Goal: Use online tool/utility: Use online tool/utility

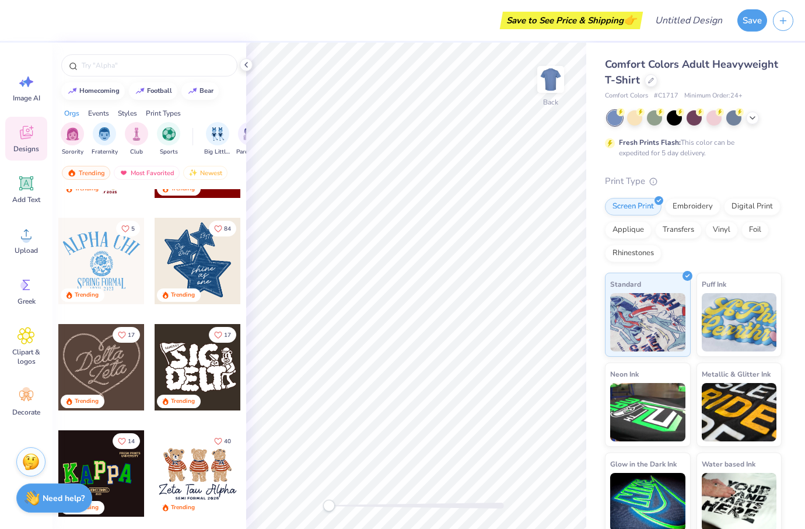
scroll to position [292, 0]
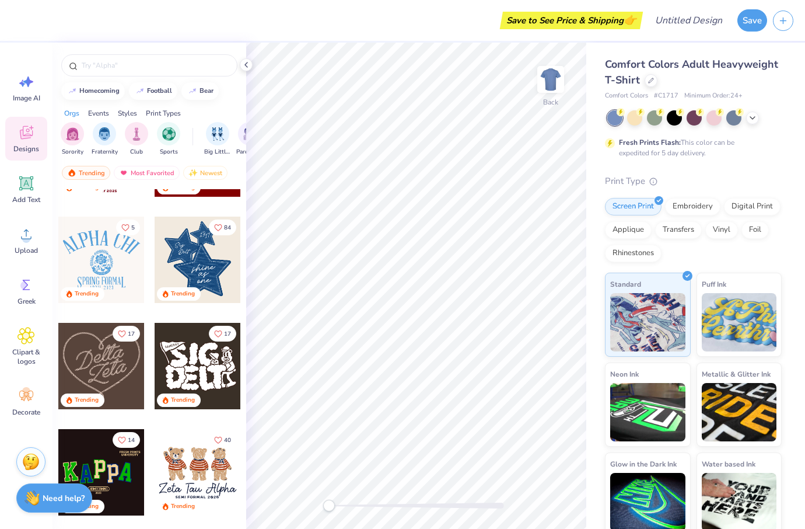
click at [192, 267] on div at bounding box center [198, 260] width 86 height 86
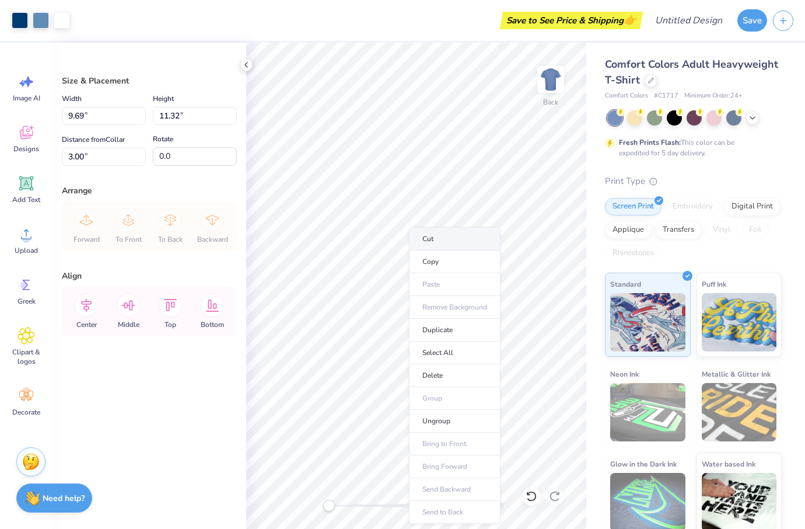
click at [438, 241] on li "Cut" at bounding box center [455, 238] width 92 height 23
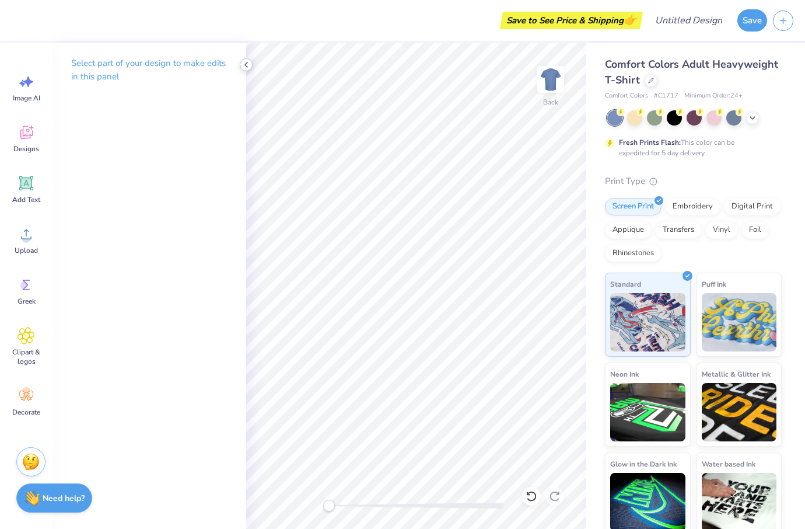
click at [241, 67] on div at bounding box center [246, 64] width 13 height 13
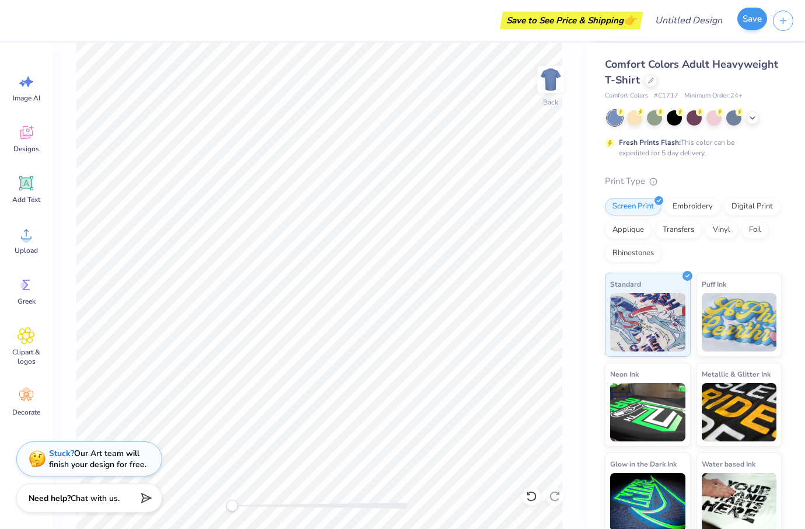
click at [754, 23] on button "Save" at bounding box center [753, 19] width 30 height 22
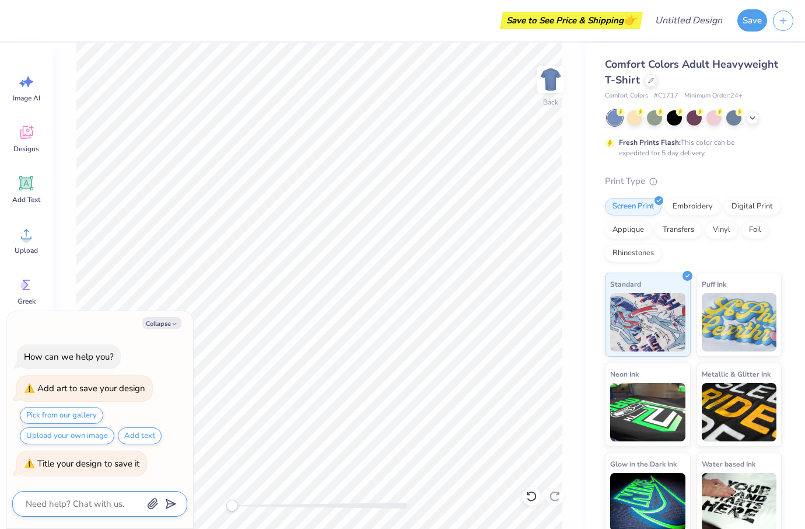
type textarea "x"
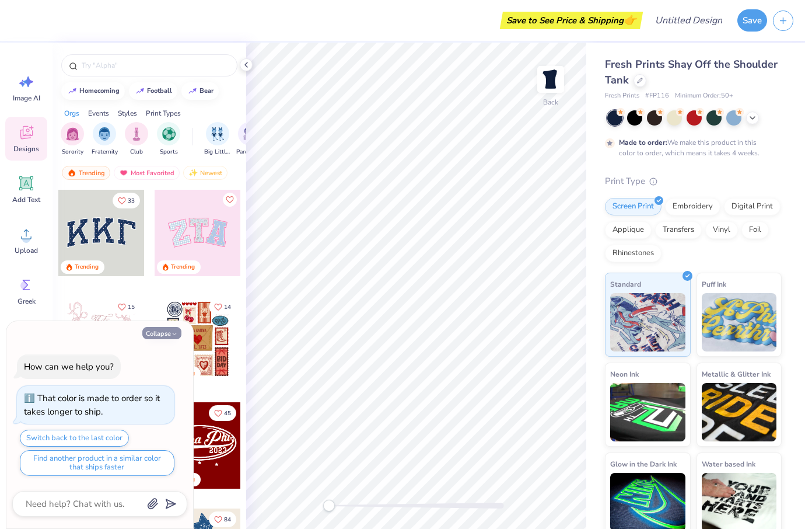
click at [177, 334] on icon "button" at bounding box center [174, 333] width 7 height 7
type textarea "x"
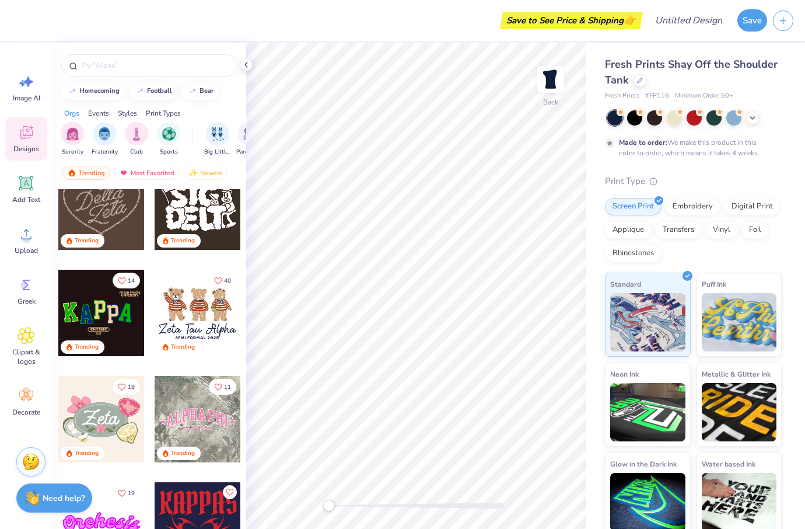
scroll to position [456, 0]
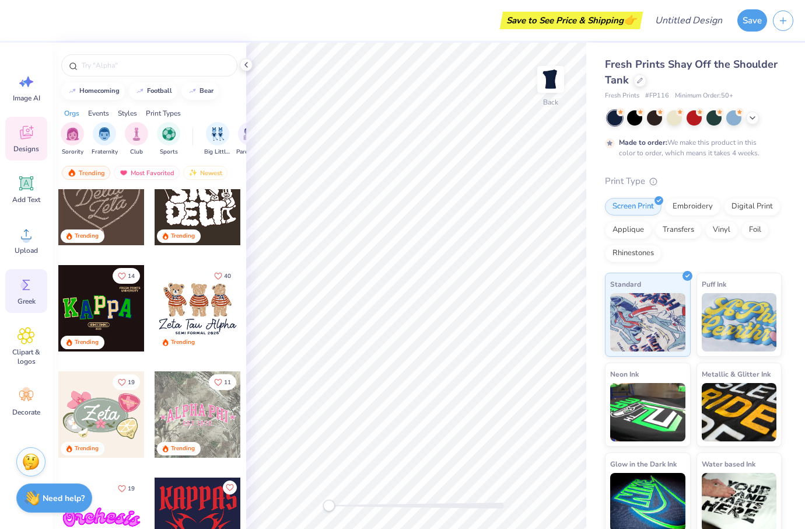
click at [22, 278] on icon at bounding box center [27, 285] width 18 height 18
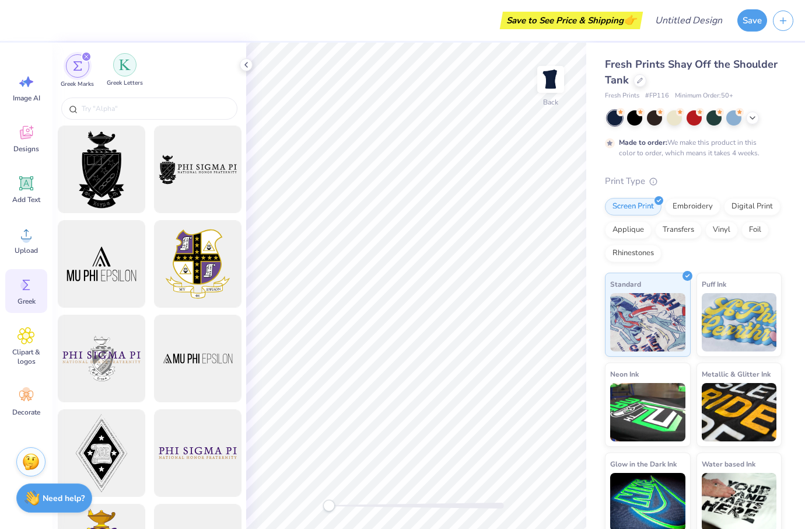
click at [130, 74] on div "filter for Greek Letters" at bounding box center [124, 64] width 23 height 23
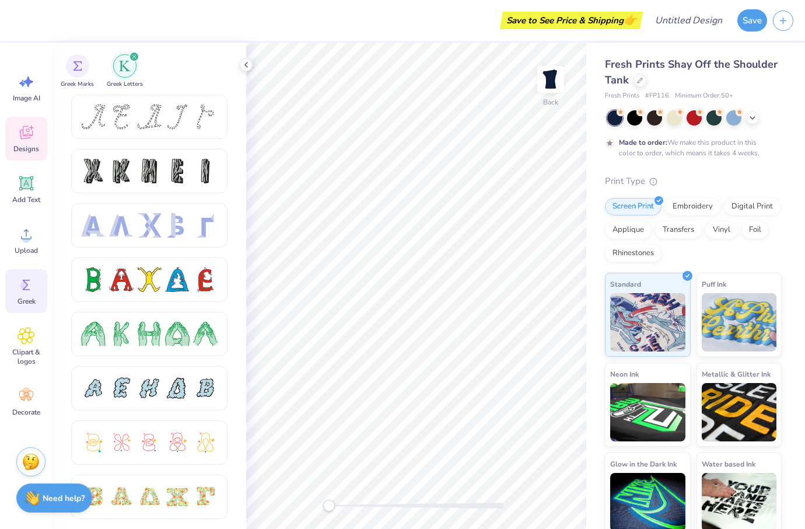
click at [27, 132] on icon at bounding box center [26, 132] width 13 height 13
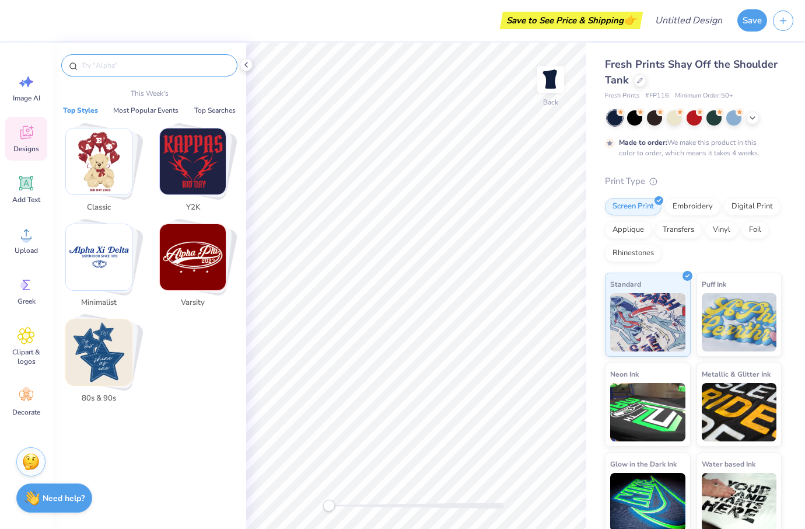
click at [161, 71] on input "text" at bounding box center [155, 66] width 149 height 12
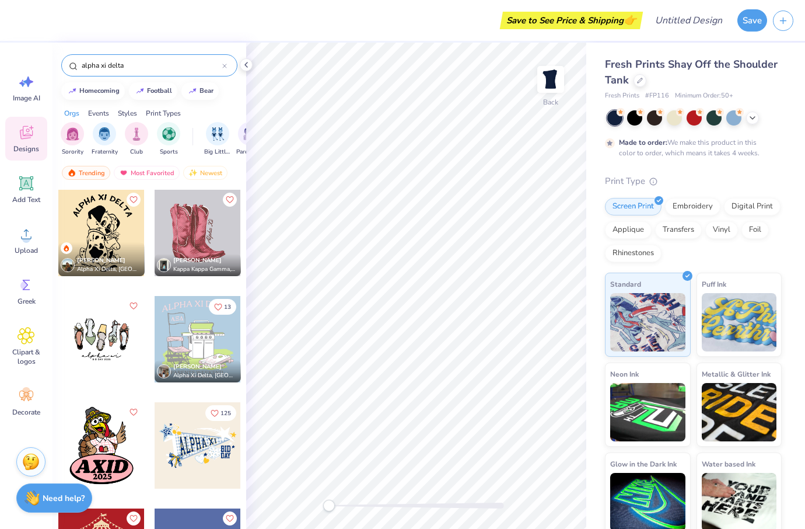
type input "alpha xi delta"
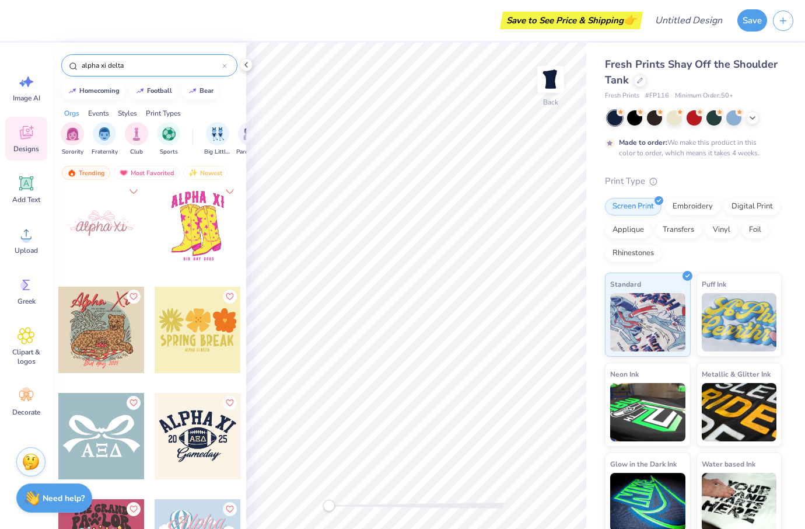
scroll to position [1816, 0]
click at [75, 213] on div at bounding box center [101, 222] width 86 height 86
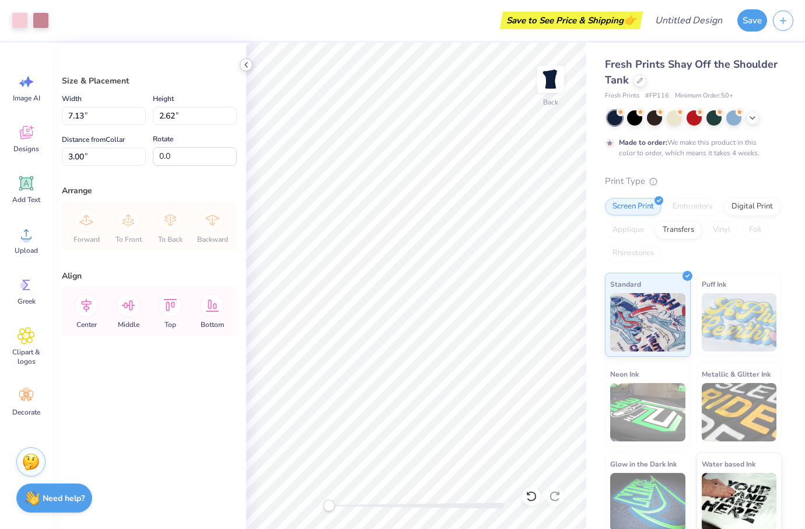
click at [246, 66] on icon at bounding box center [246, 64] width 9 height 9
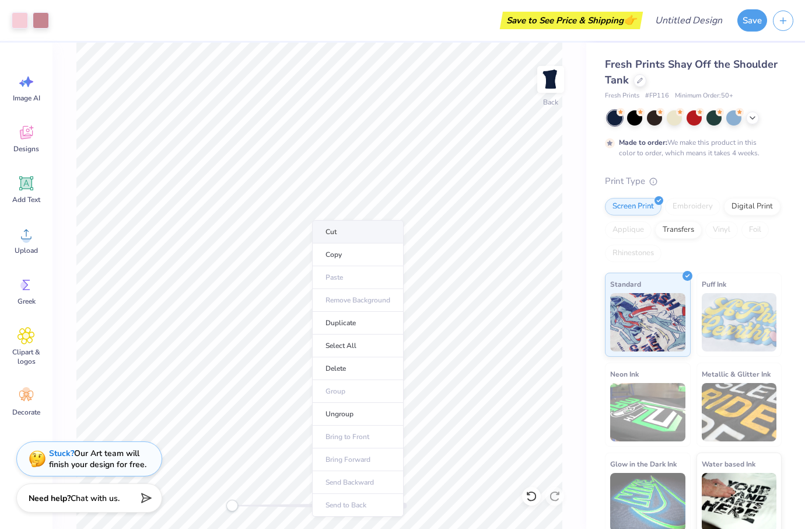
click at [341, 235] on li "Cut" at bounding box center [358, 231] width 92 height 23
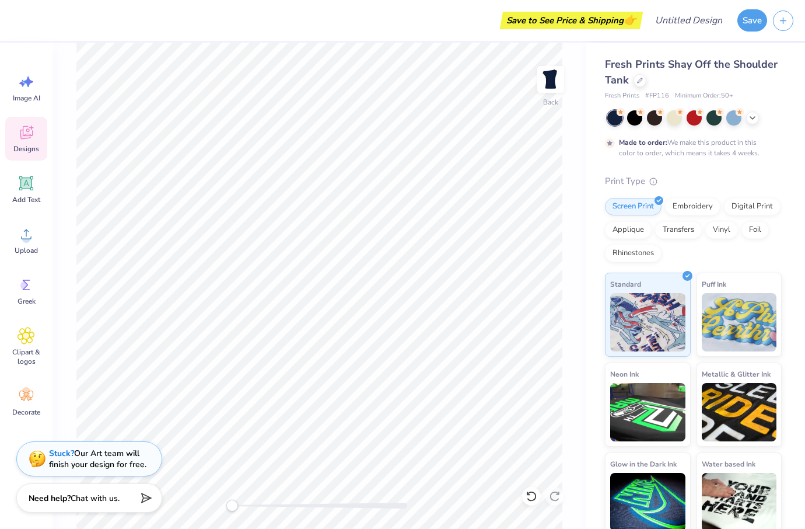
click at [22, 145] on span "Designs" at bounding box center [26, 148] width 26 height 9
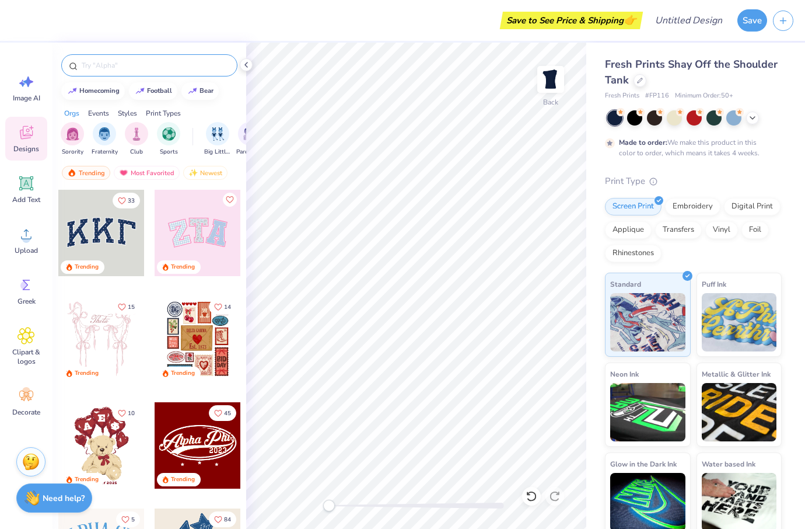
click at [139, 68] on input "text" at bounding box center [155, 66] width 149 height 12
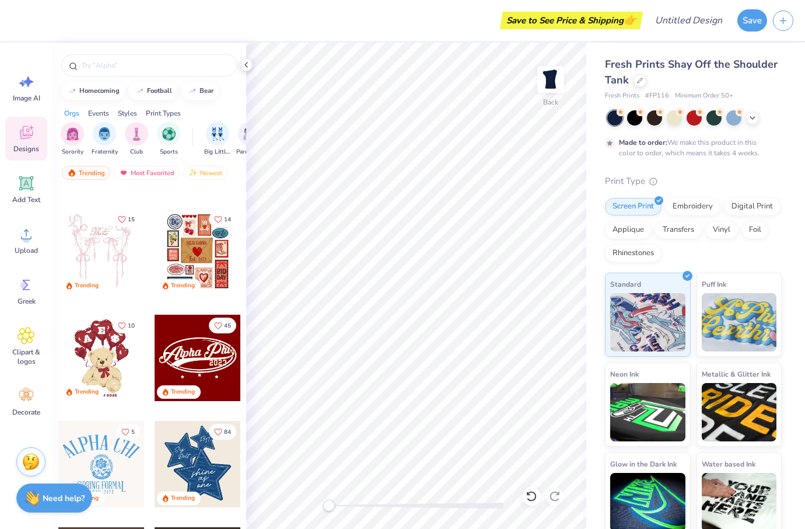
scroll to position [0, 0]
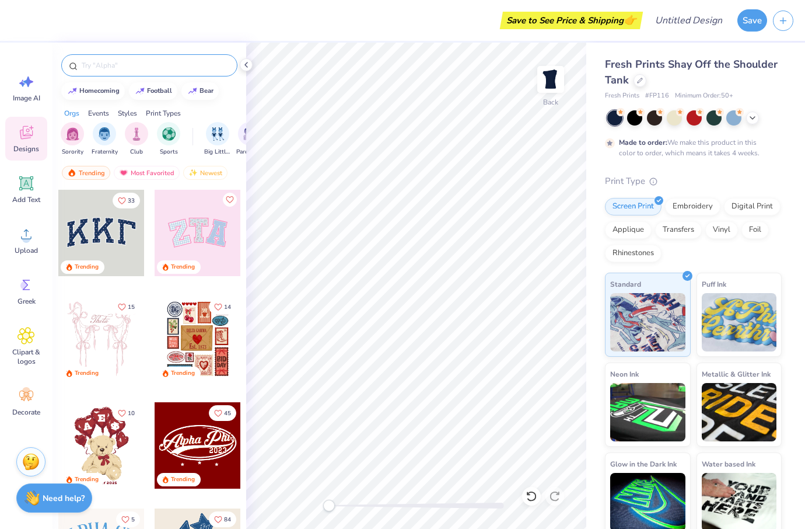
click at [130, 76] on div at bounding box center [149, 65] width 176 height 22
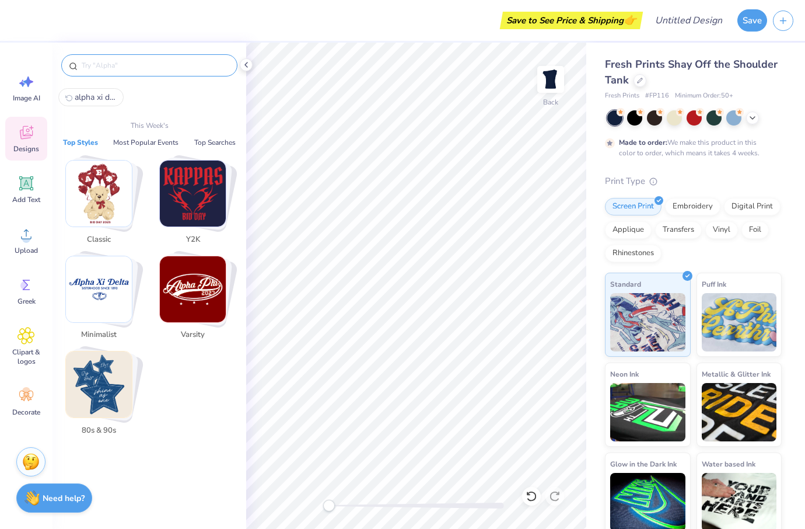
click at [125, 65] on input "text" at bounding box center [155, 66] width 149 height 12
click at [124, 69] on input "text" at bounding box center [155, 66] width 149 height 12
